Goal: Task Accomplishment & Management: Use online tool/utility

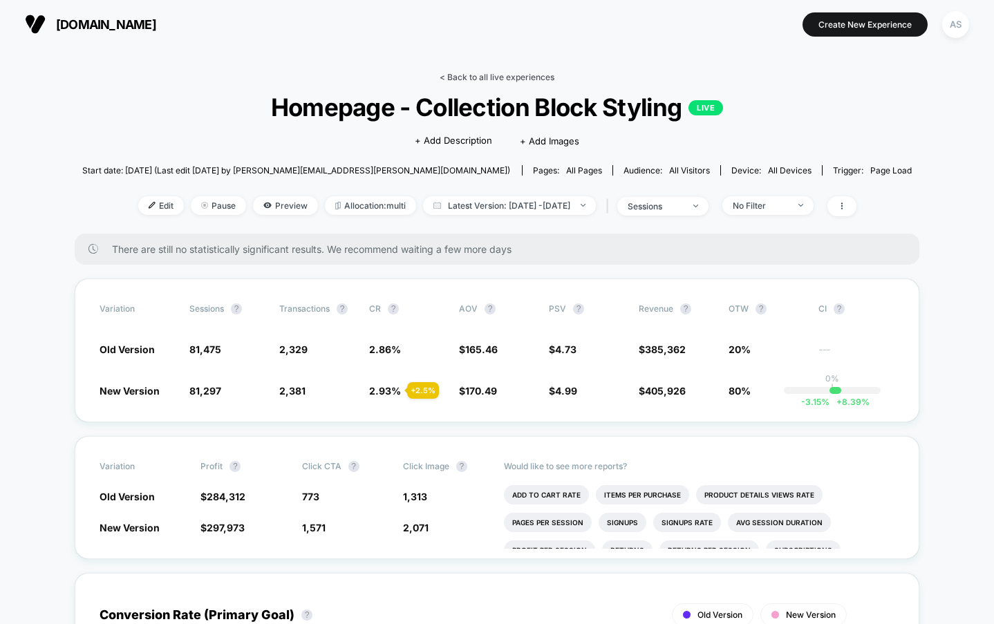
click at [462, 79] on link "< Back to all live experiences" at bounding box center [496, 77] width 115 height 10
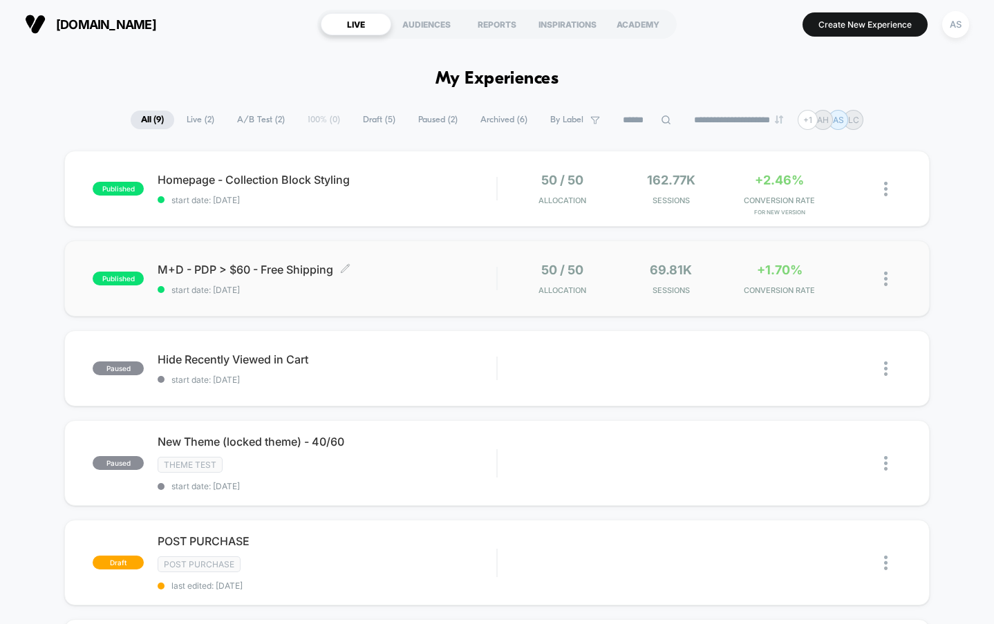
click at [418, 269] on span "M+D - PDP > $60 - Free Shipping Click to edit experience details" at bounding box center [327, 270] width 339 height 14
click at [317, 264] on span "M+D - PDP > $60 - Free Shipping Click to edit experience details" at bounding box center [327, 270] width 339 height 14
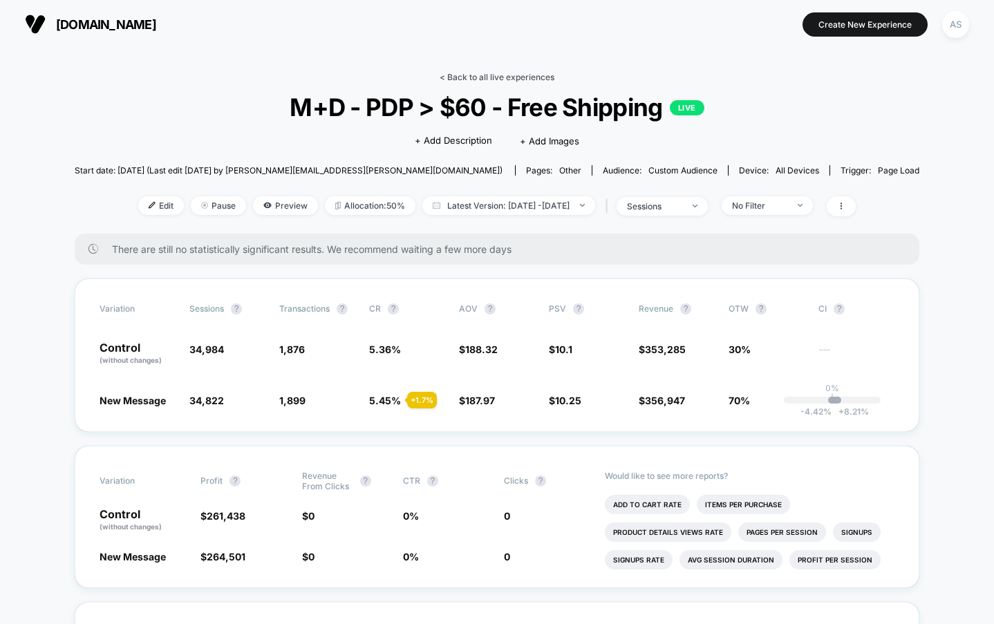
click at [459, 73] on link "< Back to all live experiences" at bounding box center [496, 77] width 115 height 10
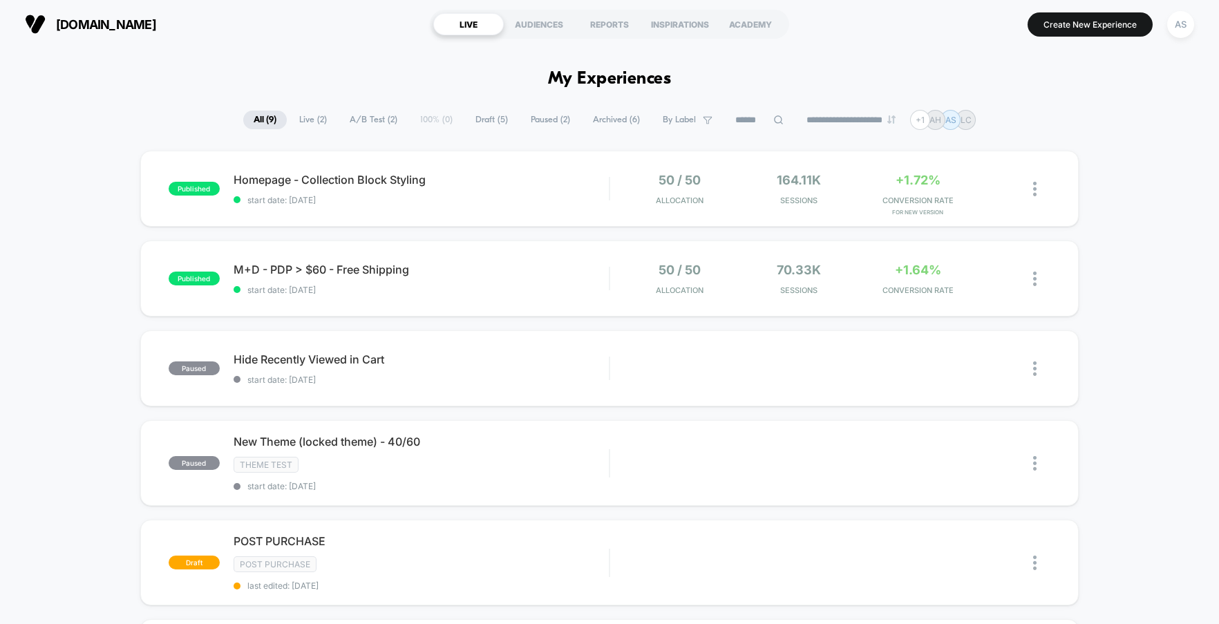
click at [79, 196] on div "published Homepage - Collection Block Styling start date: [DATE] 50 / 50 Alloca…" at bounding box center [609, 606] width 1219 height 911
click at [357, 267] on span "M+D - PDP > $60 - Free Shipping Click to edit experience details" at bounding box center [421, 270] width 375 height 14
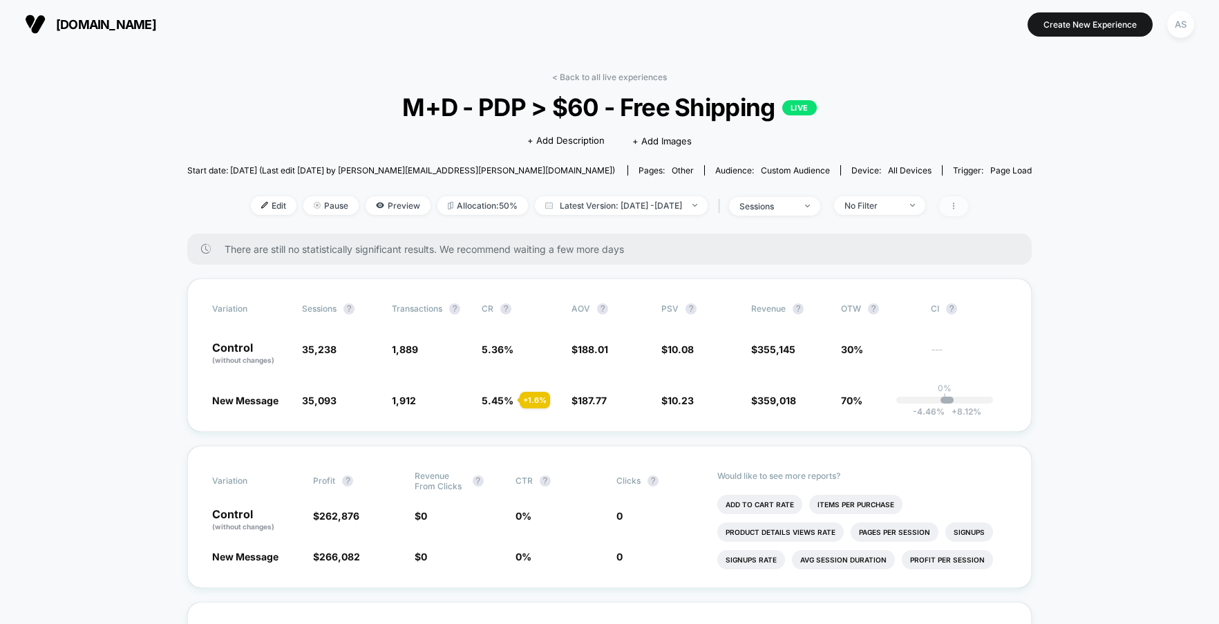
click at [968, 214] on span at bounding box center [953, 206] width 29 height 20
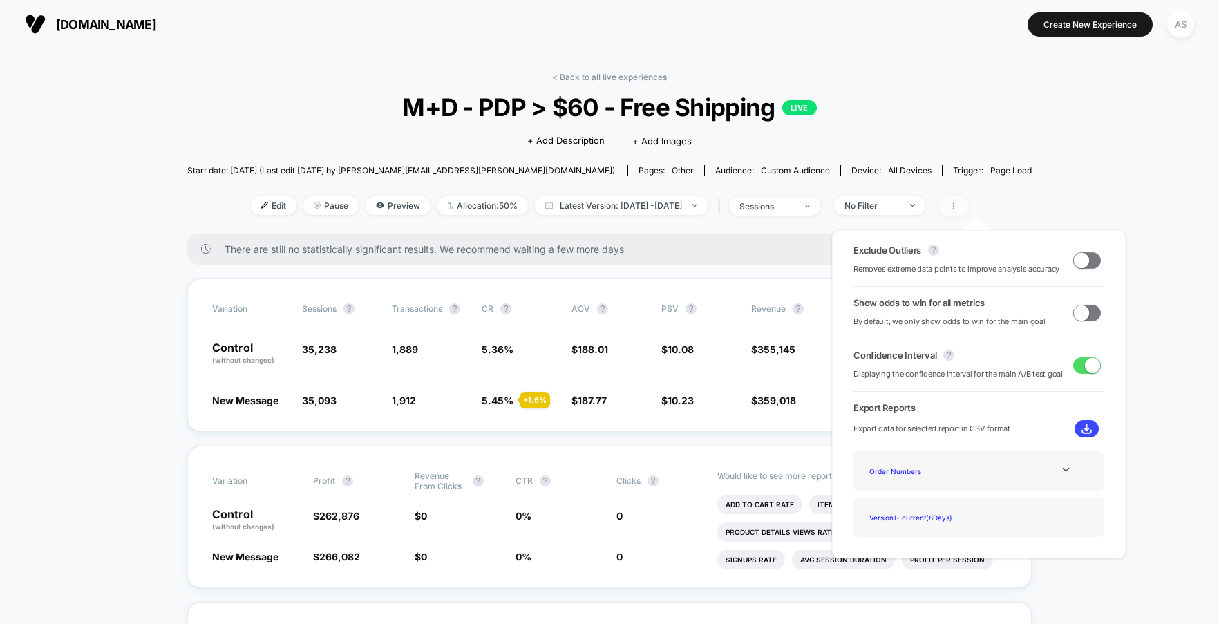
click at [968, 211] on span at bounding box center [953, 206] width 29 height 20
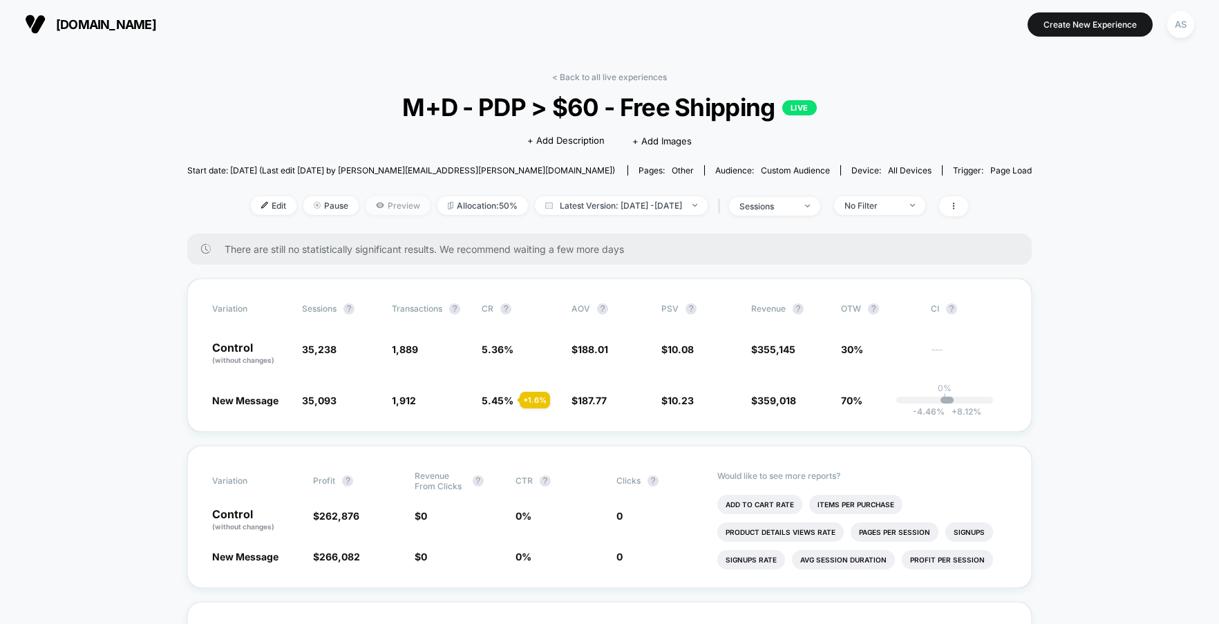
click at [395, 211] on span "Preview" at bounding box center [397, 205] width 65 height 19
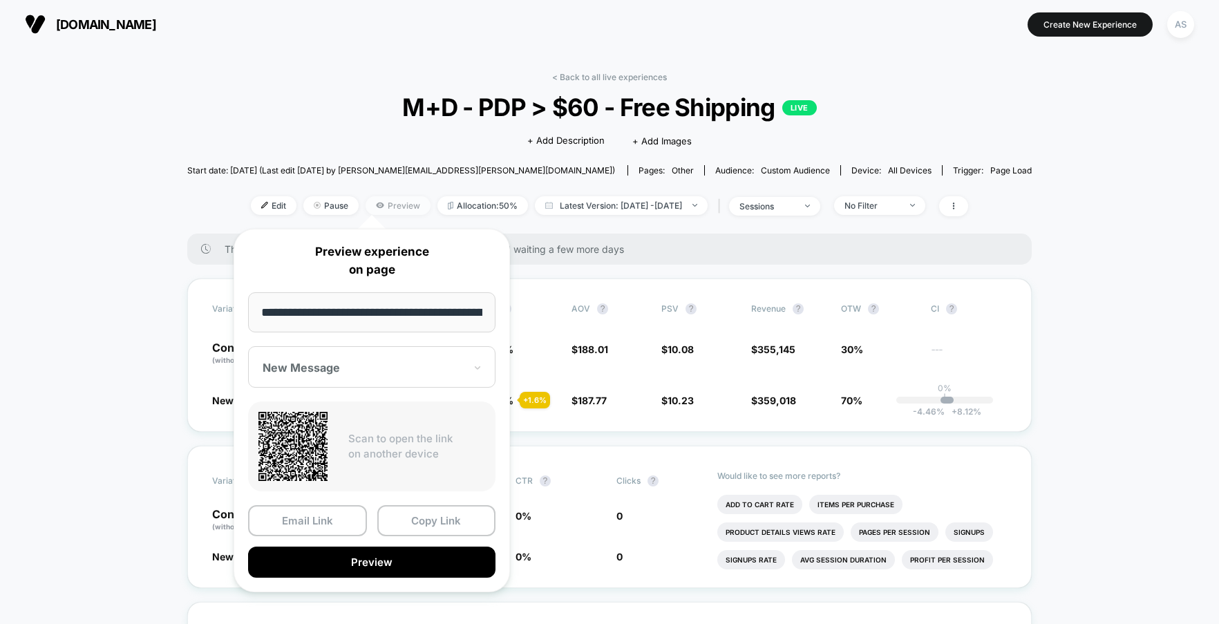
scroll to position [0, 135]
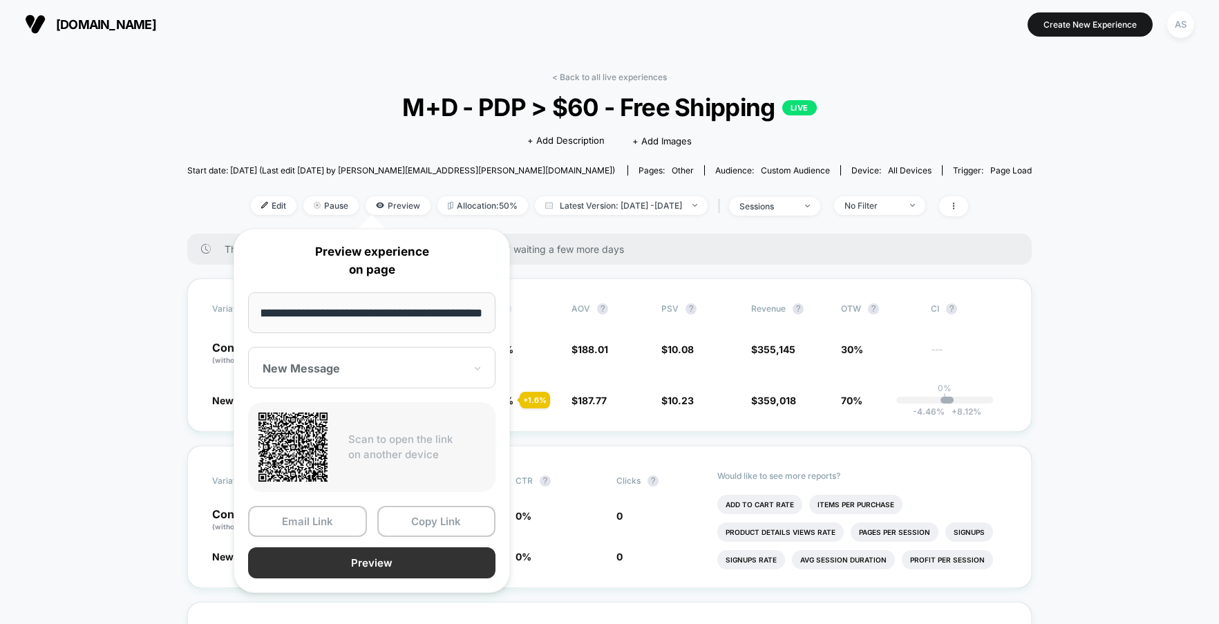
click at [371, 561] on button "Preview" at bounding box center [371, 562] width 247 height 31
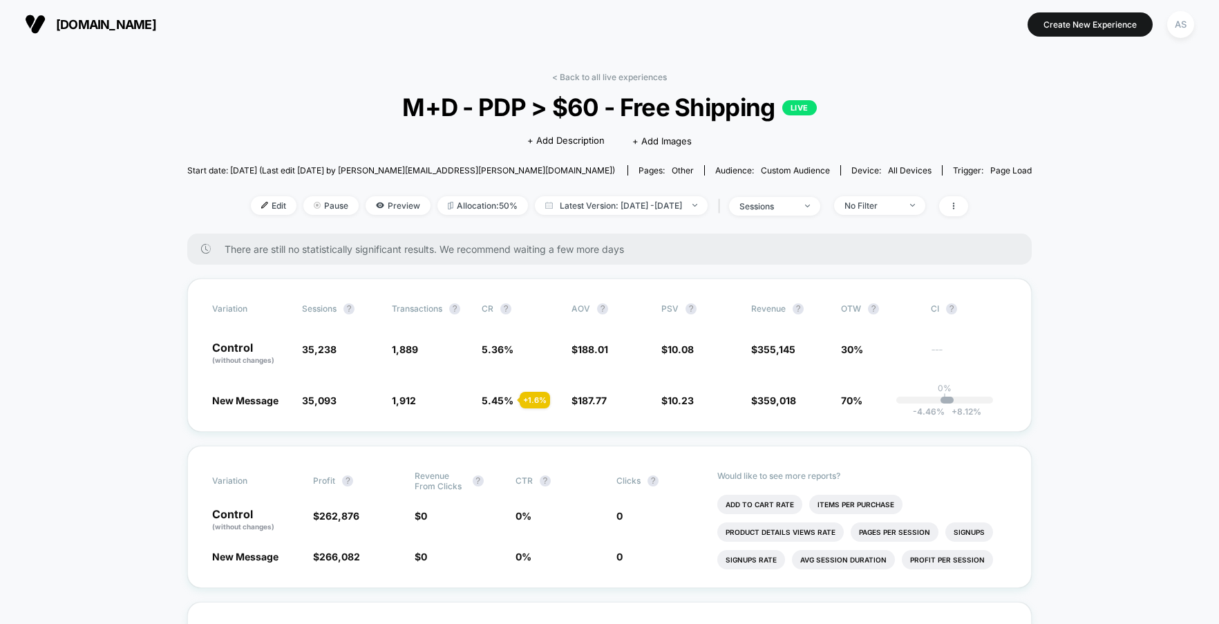
click at [609, 74] on link "< Back to all live experiences" at bounding box center [609, 77] width 115 height 10
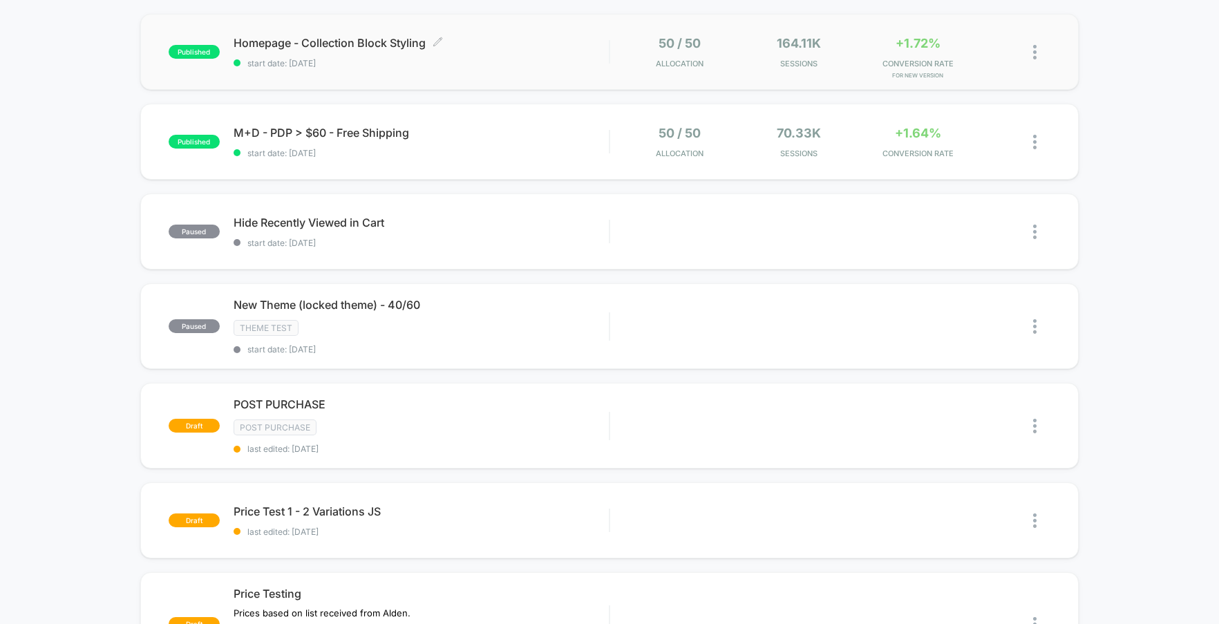
scroll to position [138, 0]
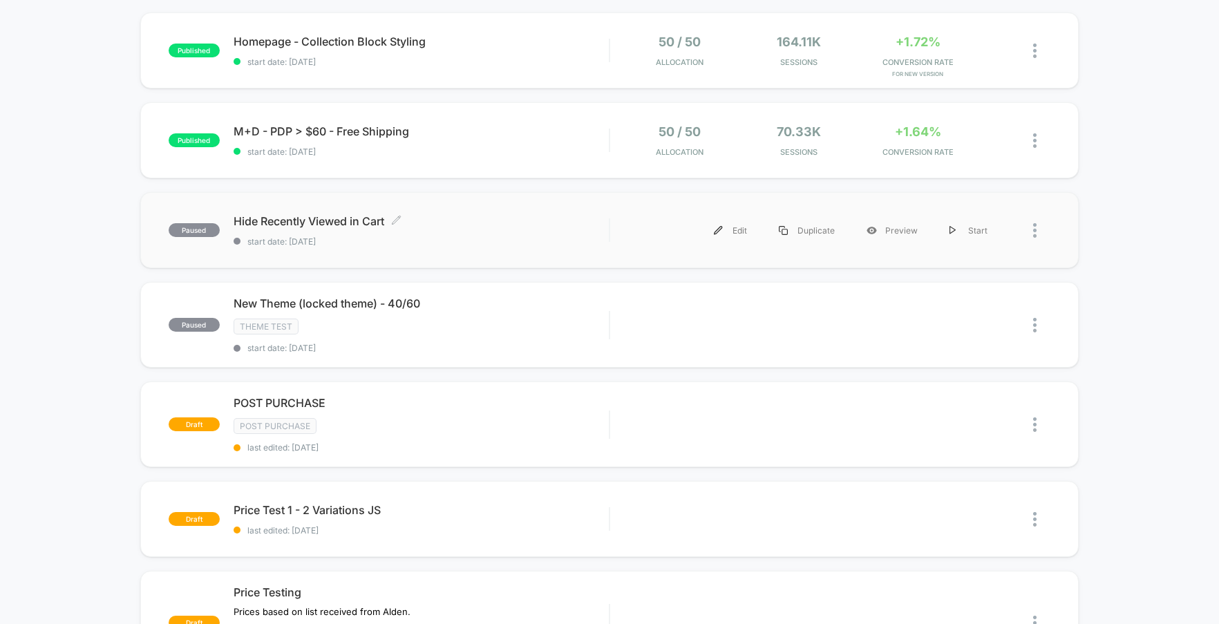
click at [545, 218] on span "Hide Recently Viewed in Cart Click to edit experience details" at bounding box center [421, 221] width 375 height 14
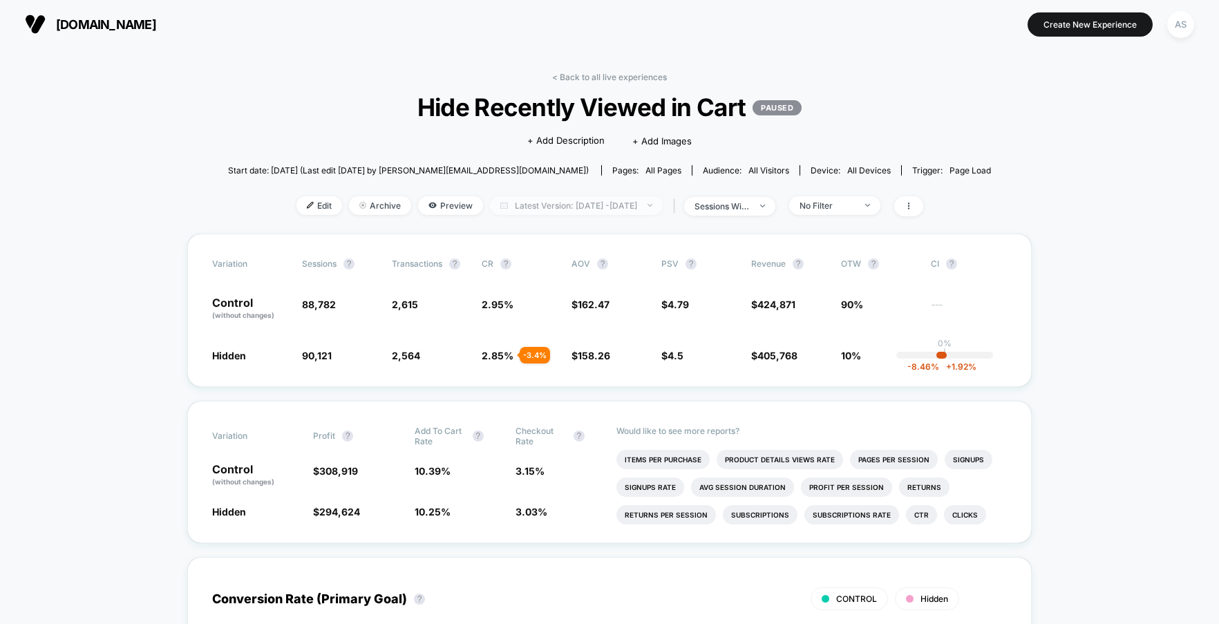
click at [659, 204] on span "Latest Version: Sep 2, 2025 - Sep 25, 2025" at bounding box center [576, 205] width 173 height 19
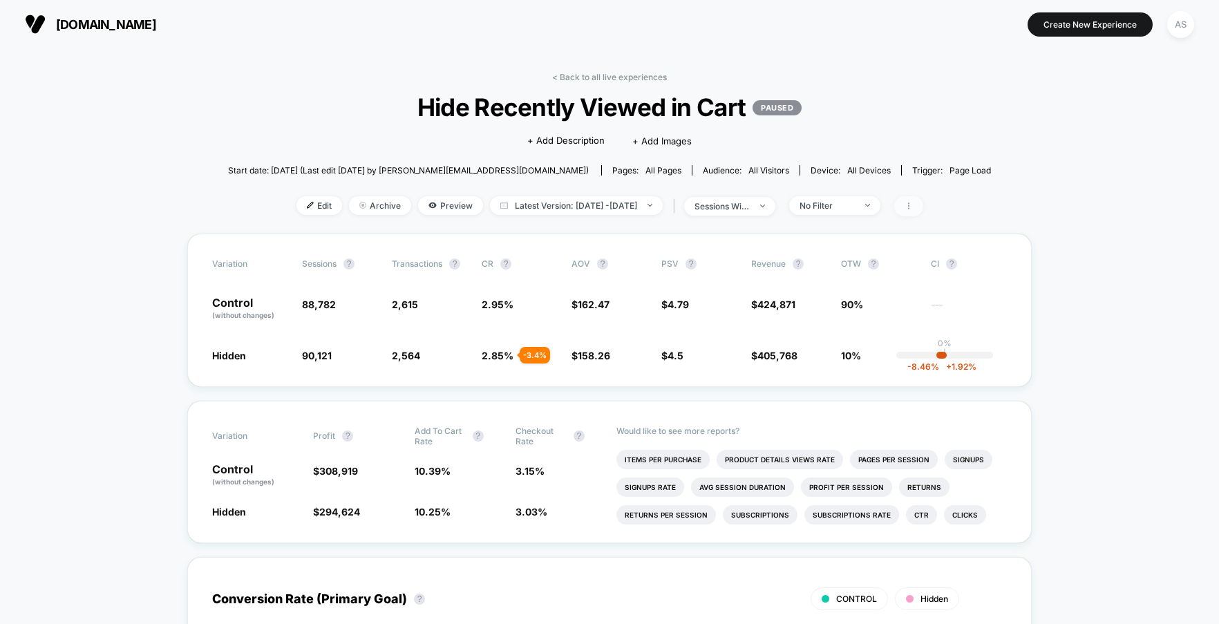
click at [922, 200] on span at bounding box center [908, 206] width 29 height 20
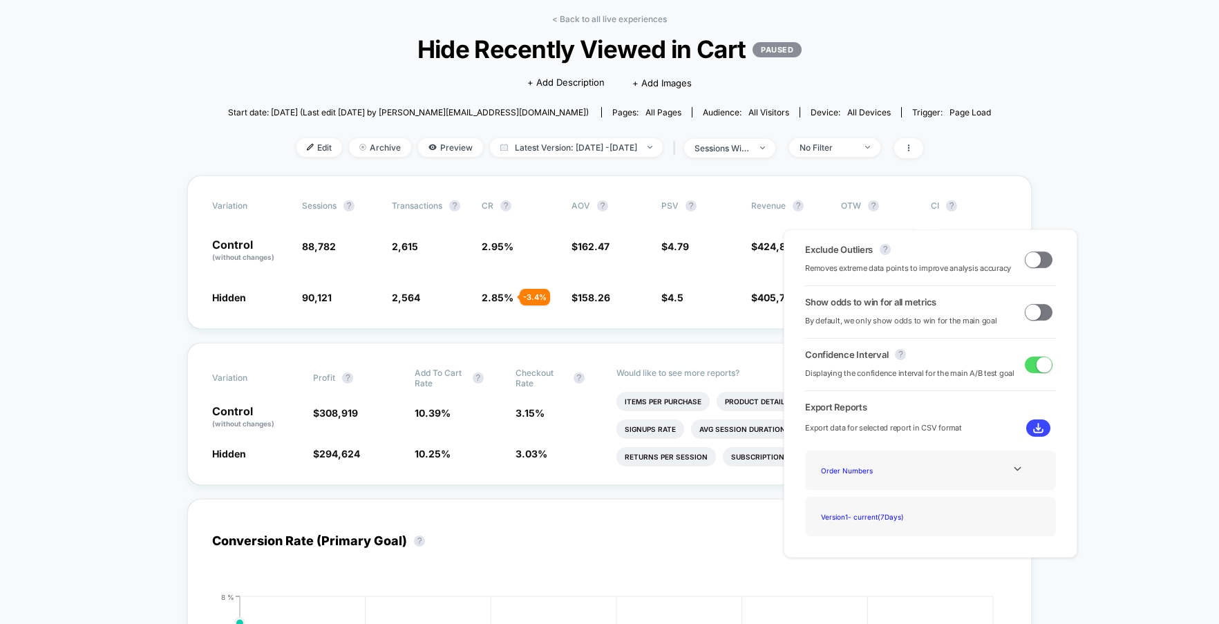
scroll to position [138, 0]
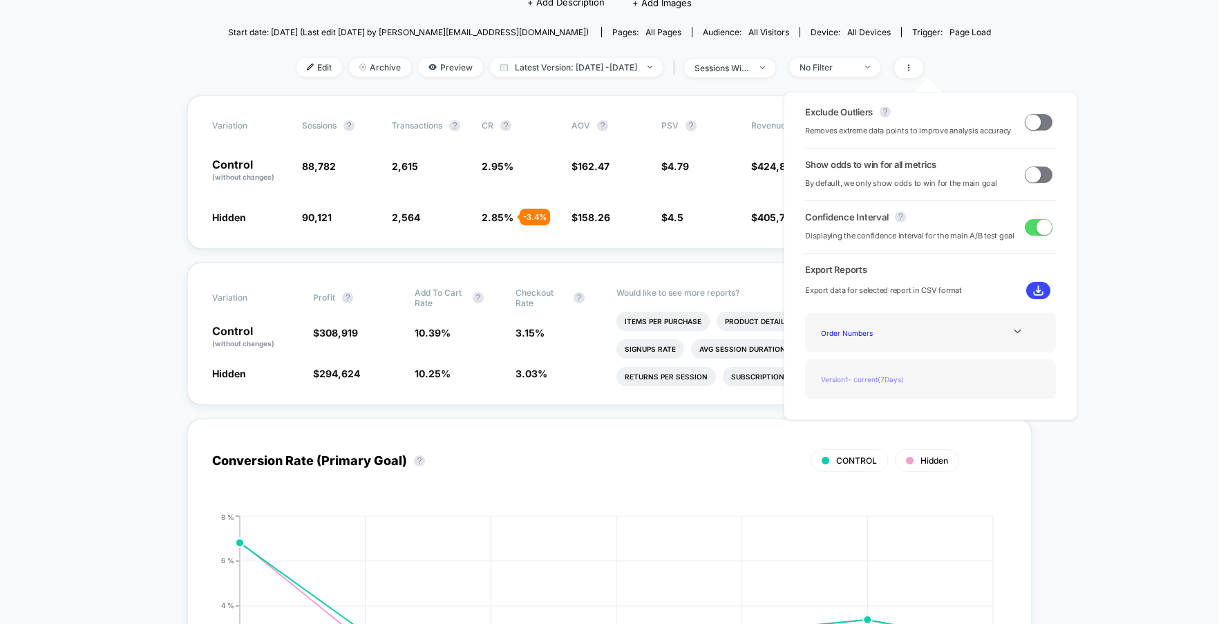
click at [870, 372] on div "Version 1 - current ( 7 Days)" at bounding box center [870, 379] width 111 height 19
click at [852, 379] on div "Version 1 - current ( 7 Days)" at bounding box center [870, 379] width 111 height 19
